Goal: Task Accomplishment & Management: Manage account settings

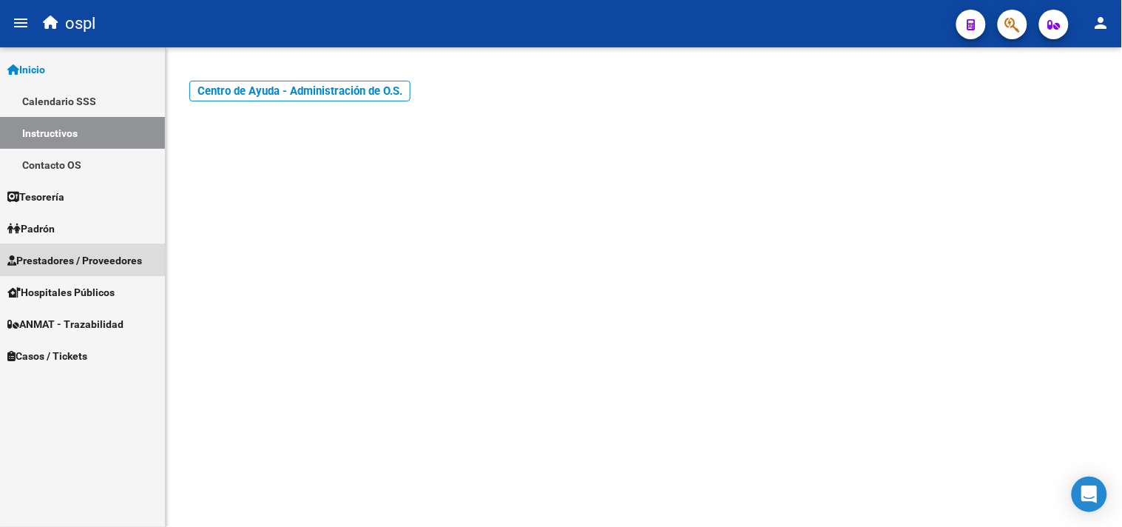
click at [84, 257] on span "Prestadores / Proveedores" at bounding box center [74, 260] width 135 height 16
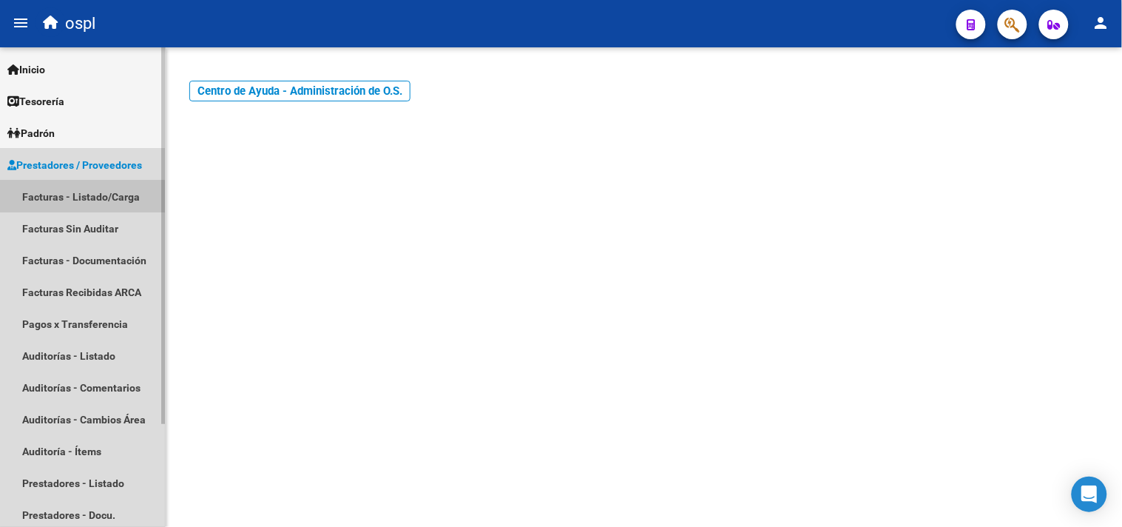
click at [64, 197] on link "Facturas - Listado/Carga" at bounding box center [82, 197] width 165 height 32
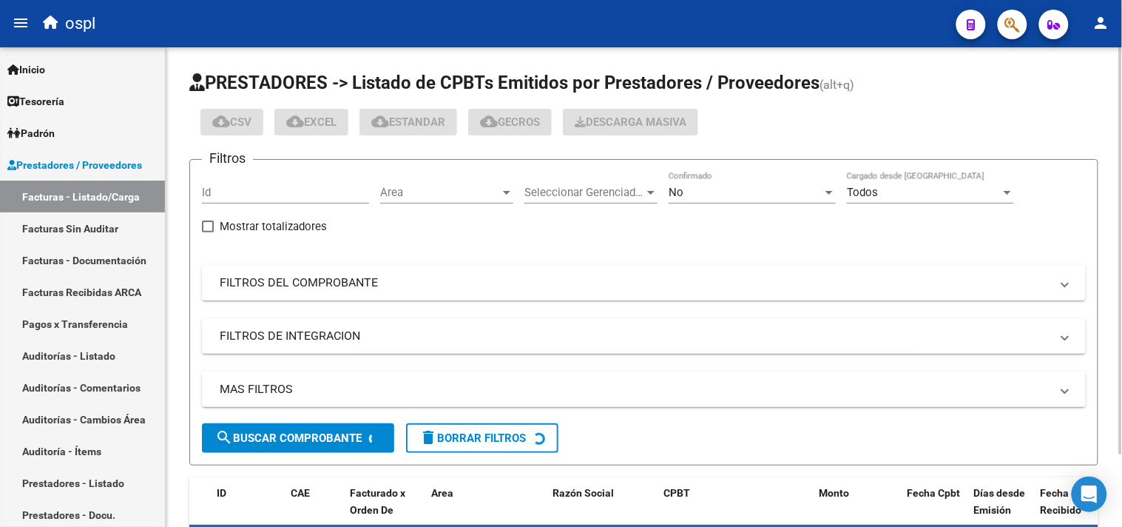
click at [300, 274] on mat-expansion-panel-header "FILTROS DEL COMPROBANTE" at bounding box center [644, 283] width 884 height 36
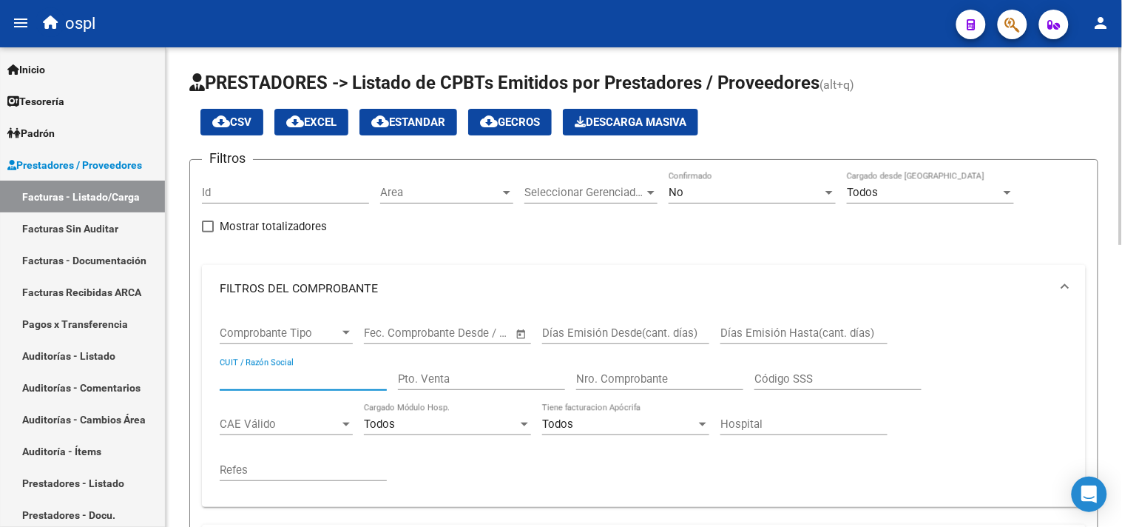
click at [297, 376] on input "CUIT / Razón Social" at bounding box center [303, 378] width 167 height 13
type input "ROI"
click at [811, 200] on div "No Confirmado" at bounding box center [752, 188] width 167 height 32
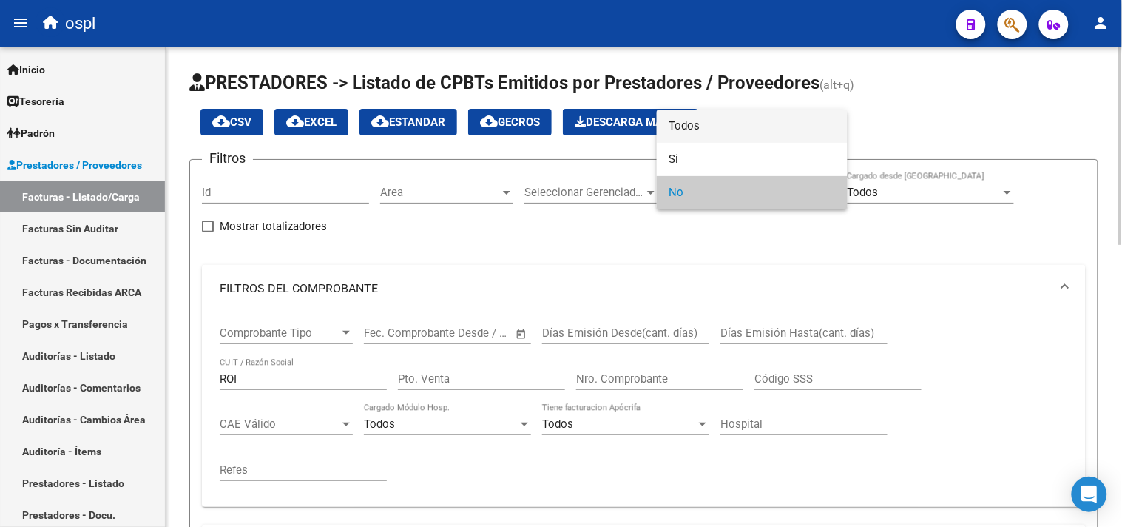
click at [762, 124] on span "Todos" at bounding box center [752, 125] width 167 height 33
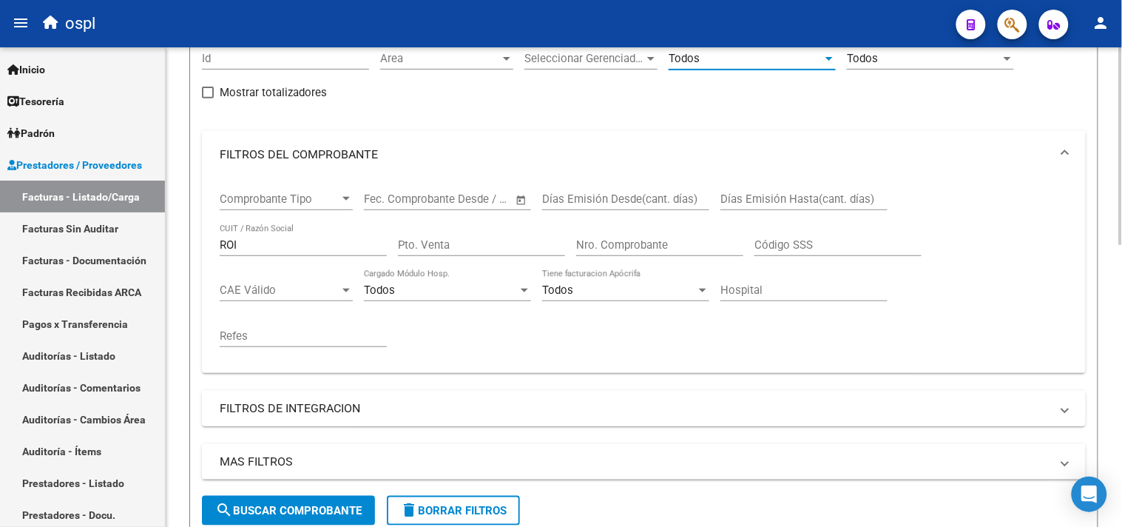
scroll to position [493, 0]
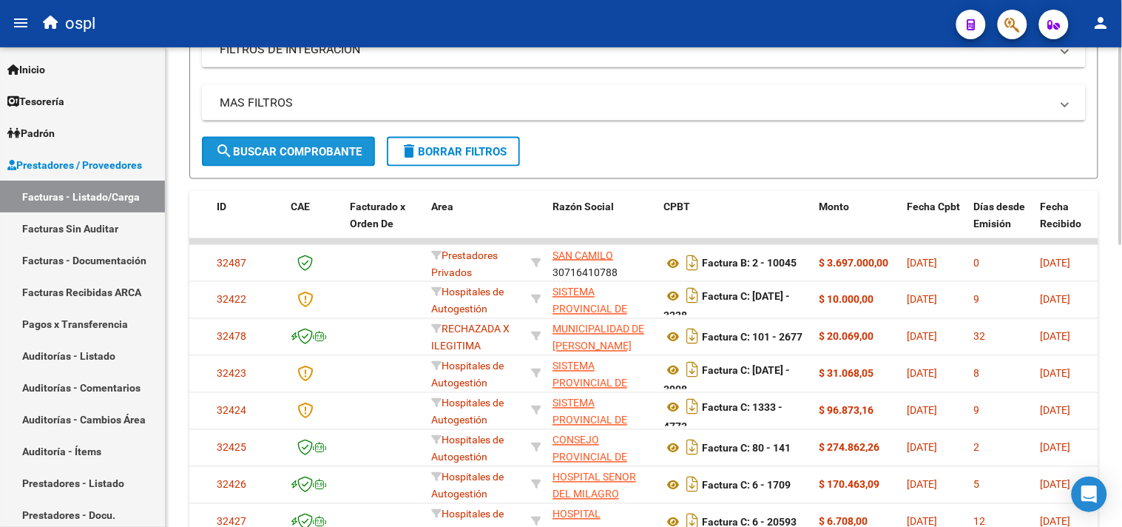
click at [294, 158] on span "search Buscar Comprobante" at bounding box center [288, 151] width 146 height 13
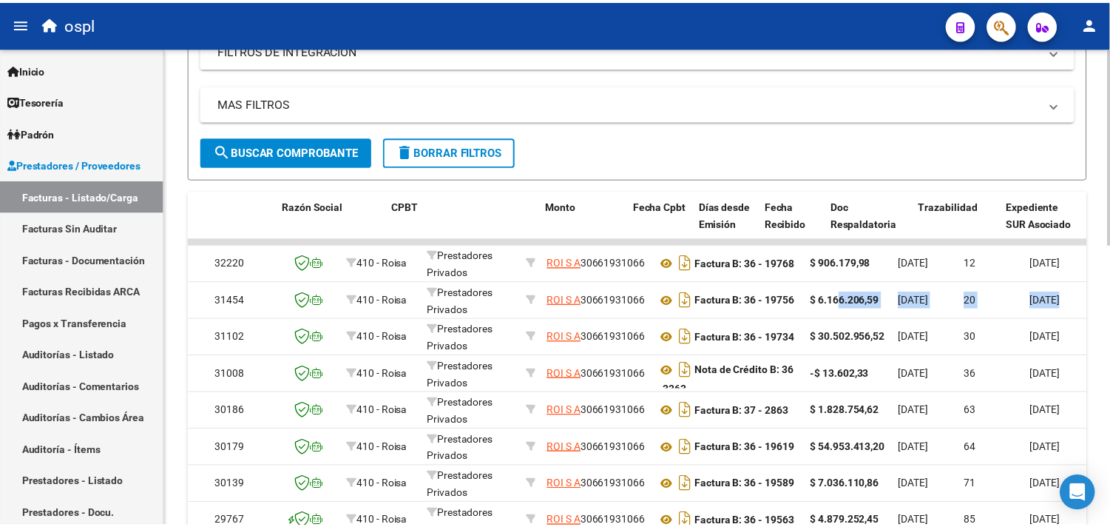
scroll to position [0, 268]
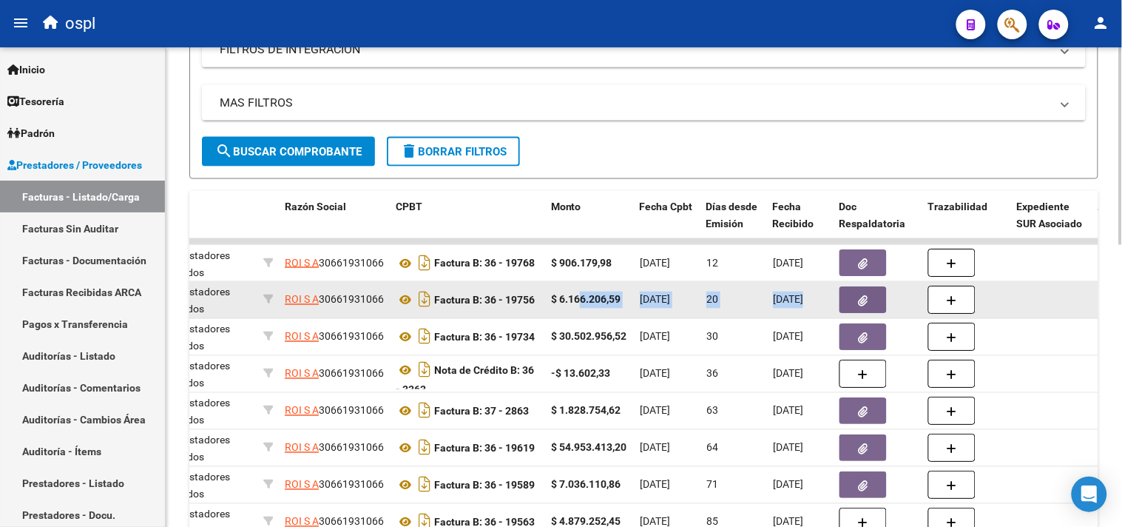
drag, startPoint x: 851, startPoint y: 293, endPoint x: 848, endPoint y: 306, distance: 12.9
click at [854, 299] on button "button" at bounding box center [863, 299] width 47 height 27
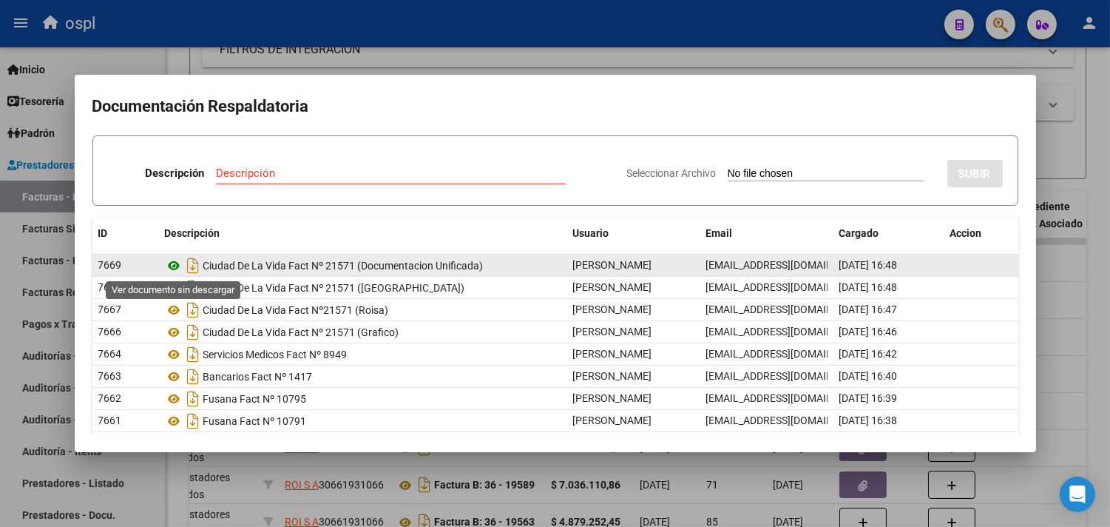
click at [172, 263] on icon at bounding box center [174, 266] width 19 height 18
